Goal: Information Seeking & Learning: Learn about a topic

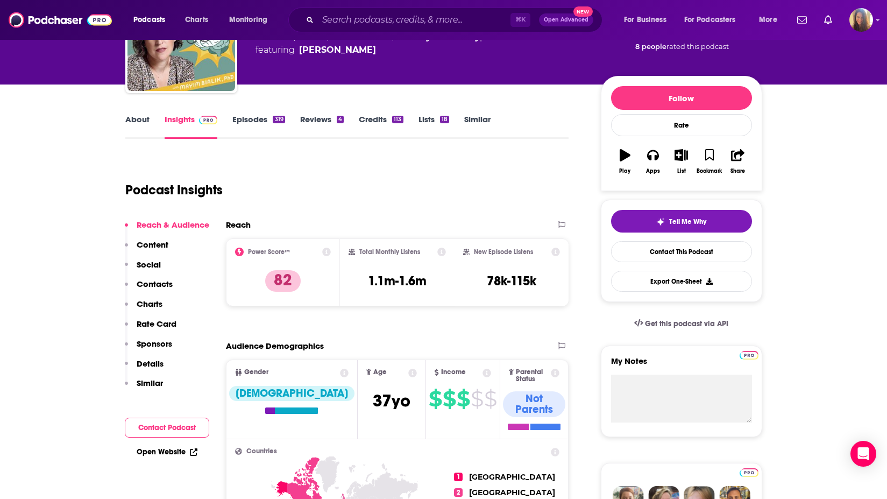
scroll to position [44, 0]
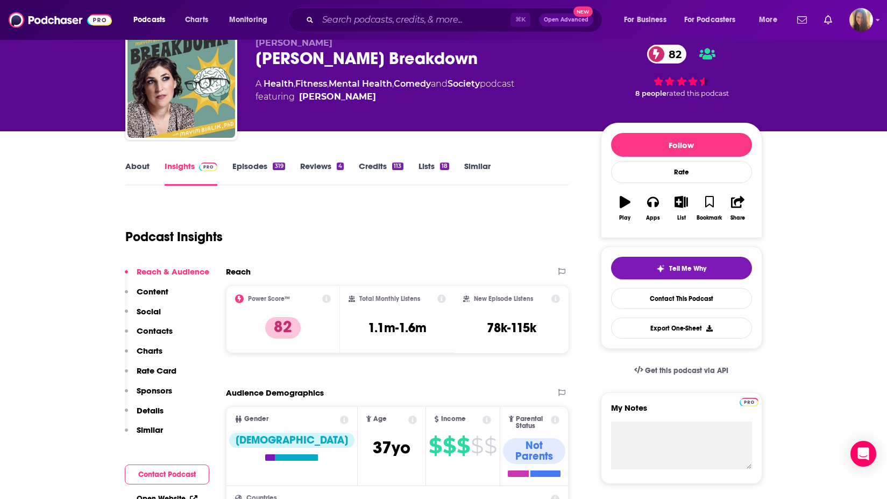
click at [259, 161] on link "Episodes 319" at bounding box center [258, 173] width 52 height 25
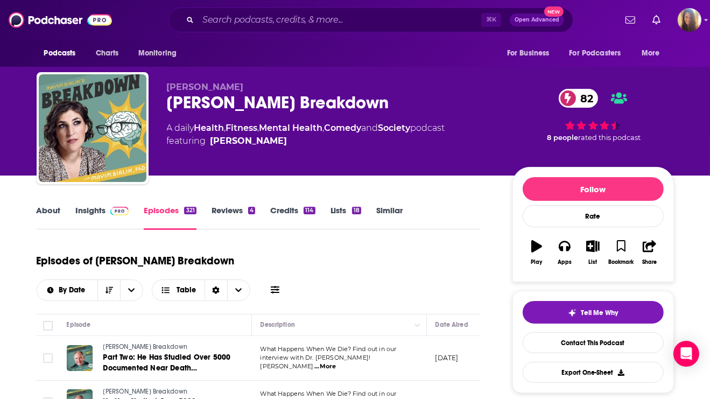
click at [52, 212] on link "About" at bounding box center [49, 217] width 24 height 25
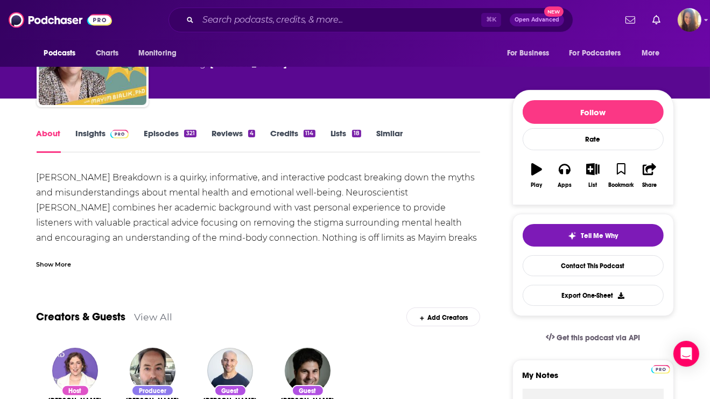
scroll to position [81, 0]
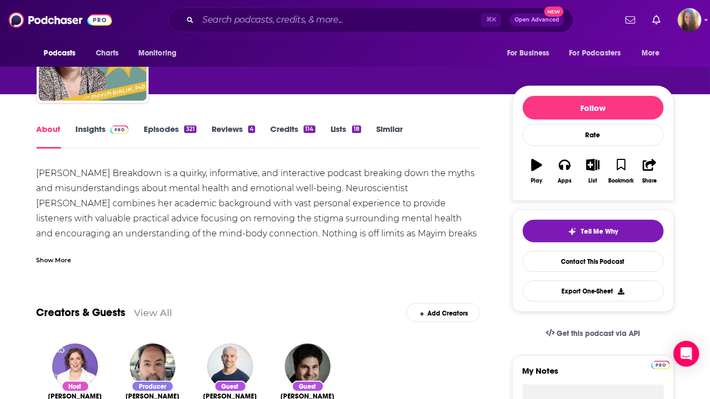
click at [97, 130] on link "Insights" at bounding box center [102, 136] width 53 height 25
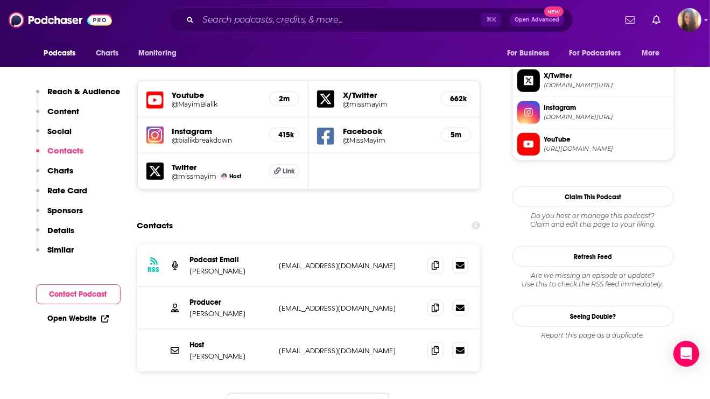
scroll to position [1335, 0]
